Goal: Task Accomplishment & Management: Use online tool/utility

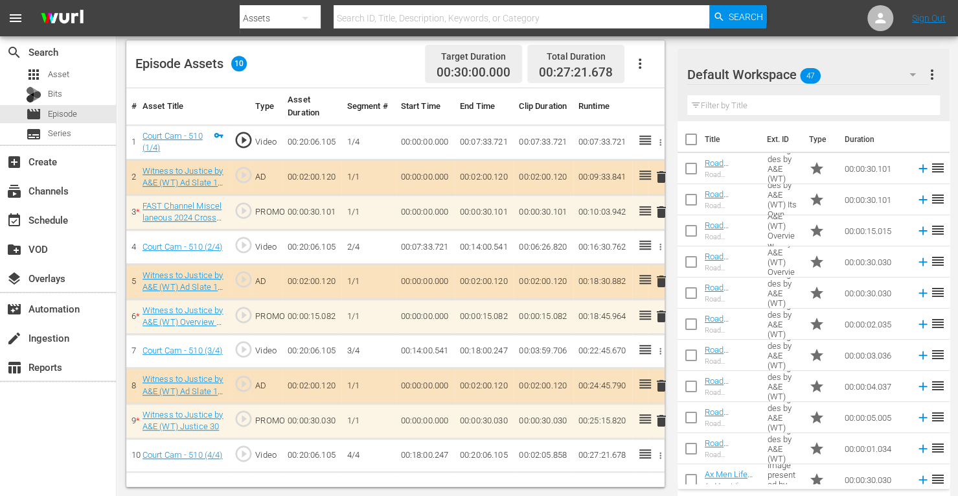
scroll to position [1130, 0]
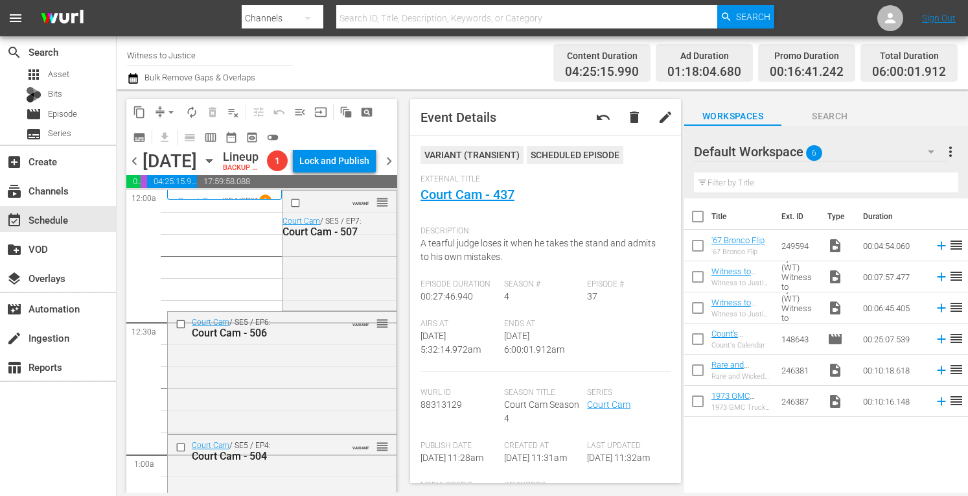
scroll to position [1356, 0]
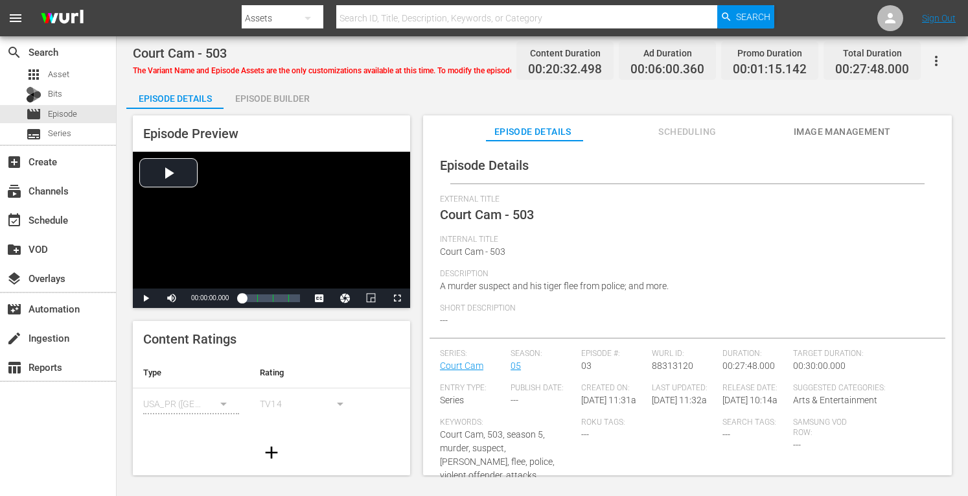
click at [280, 102] on div "Episode Builder" at bounding box center [271, 98] width 97 height 31
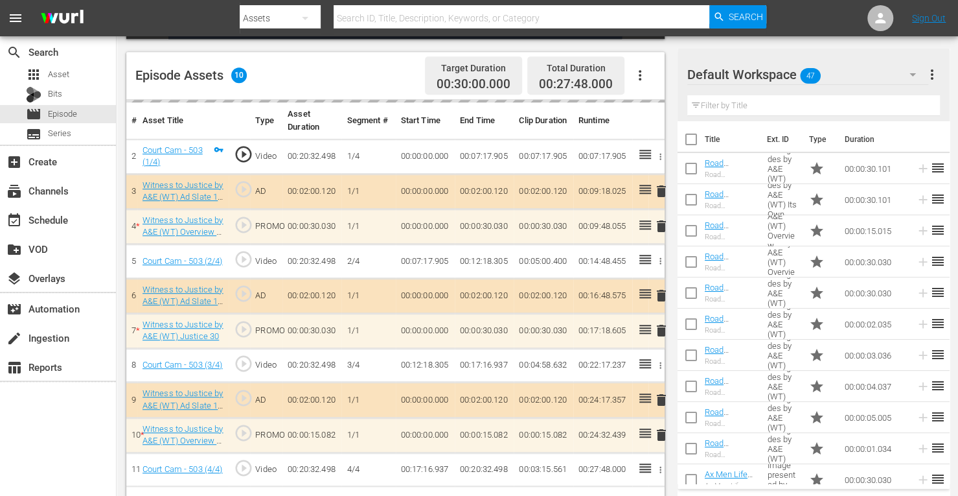
scroll to position [336, 0]
